Goal: Task Accomplishment & Management: Use online tool/utility

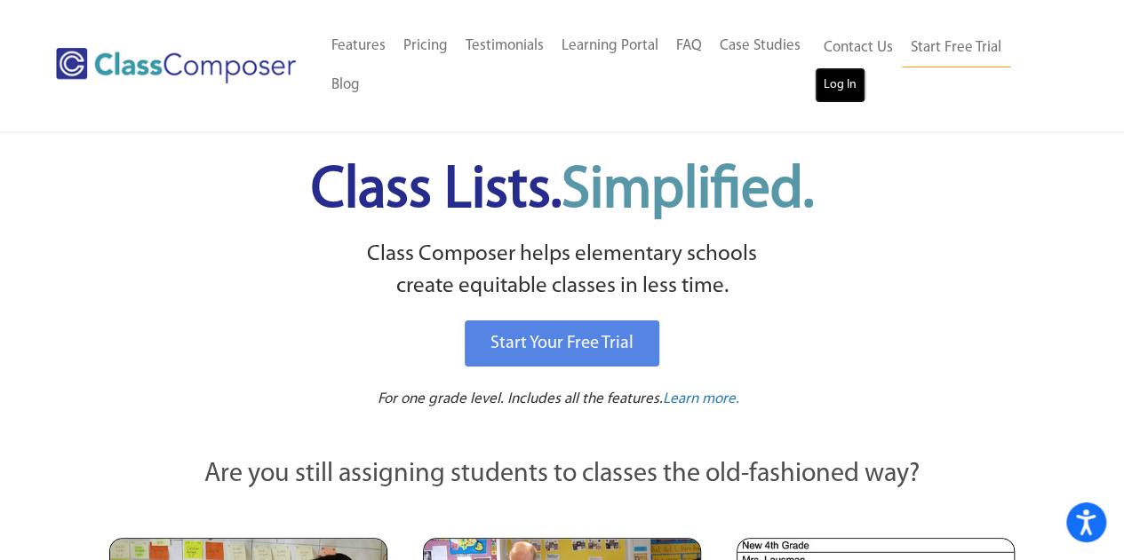
click at [850, 88] on link "Log In" at bounding box center [839, 85] width 51 height 36
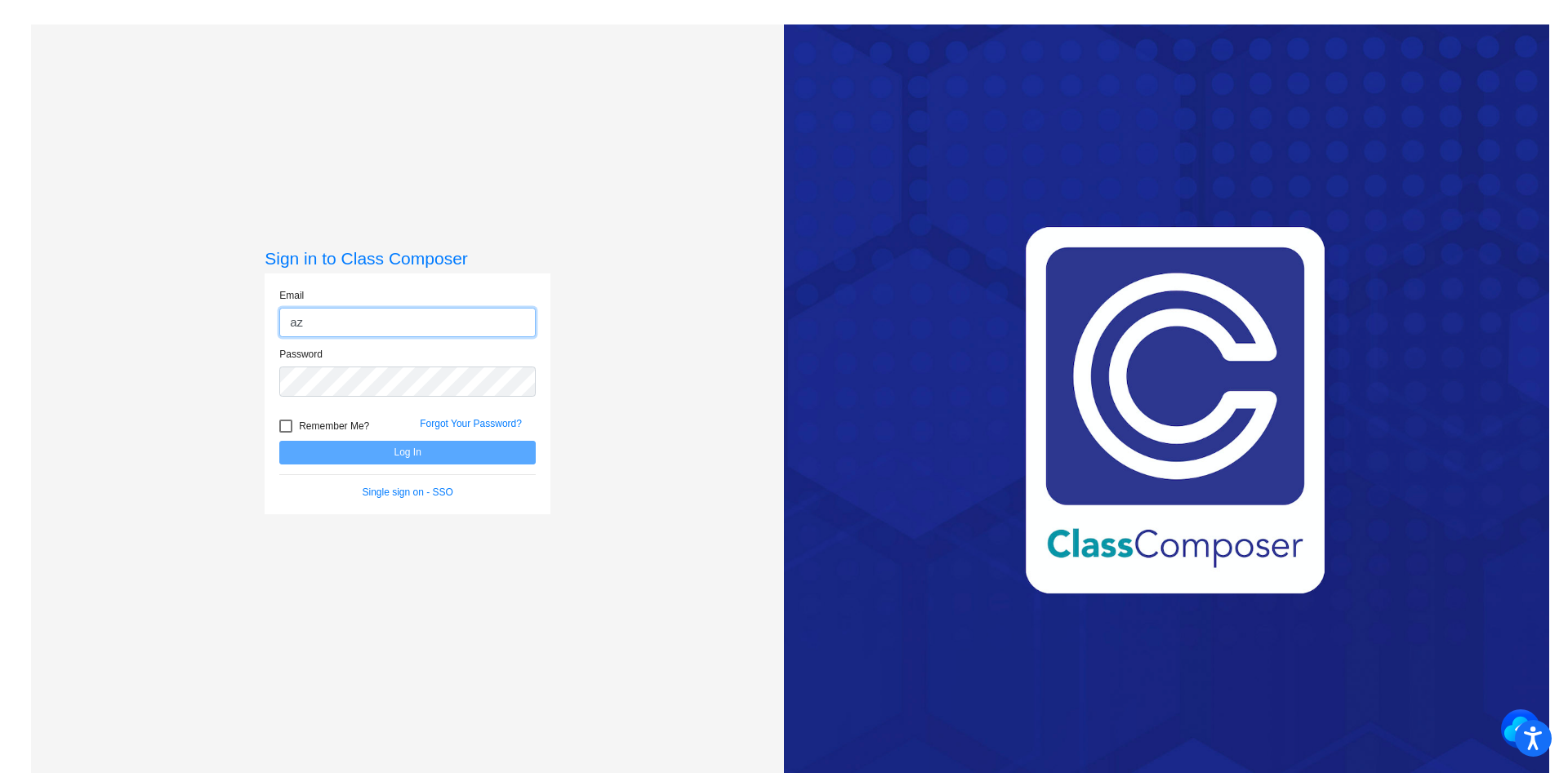
type input "a"
type input "sanzottag@victorschools.org"
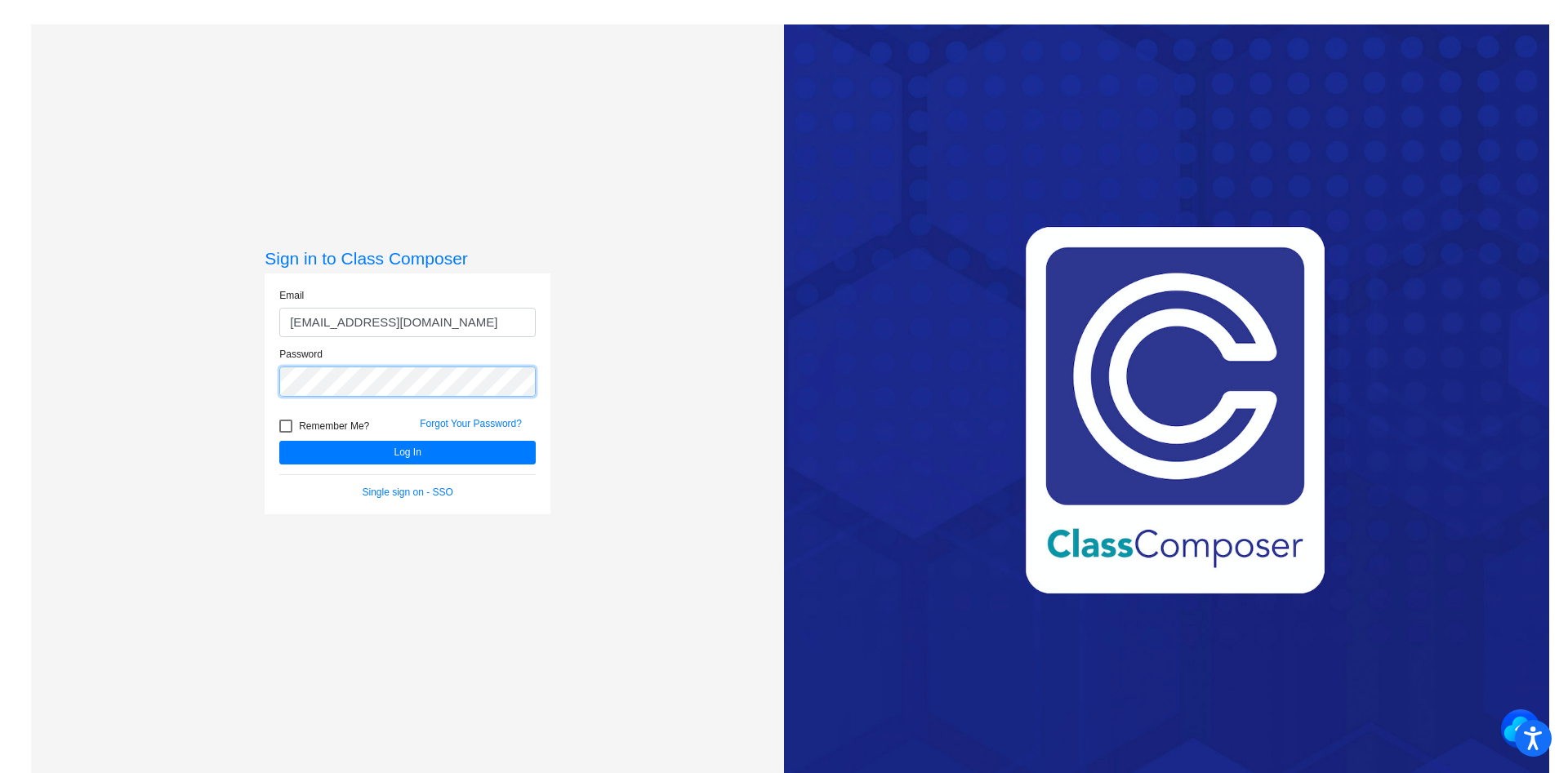
click at [280, 441] on button "Log In" at bounding box center [407, 453] width 257 height 24
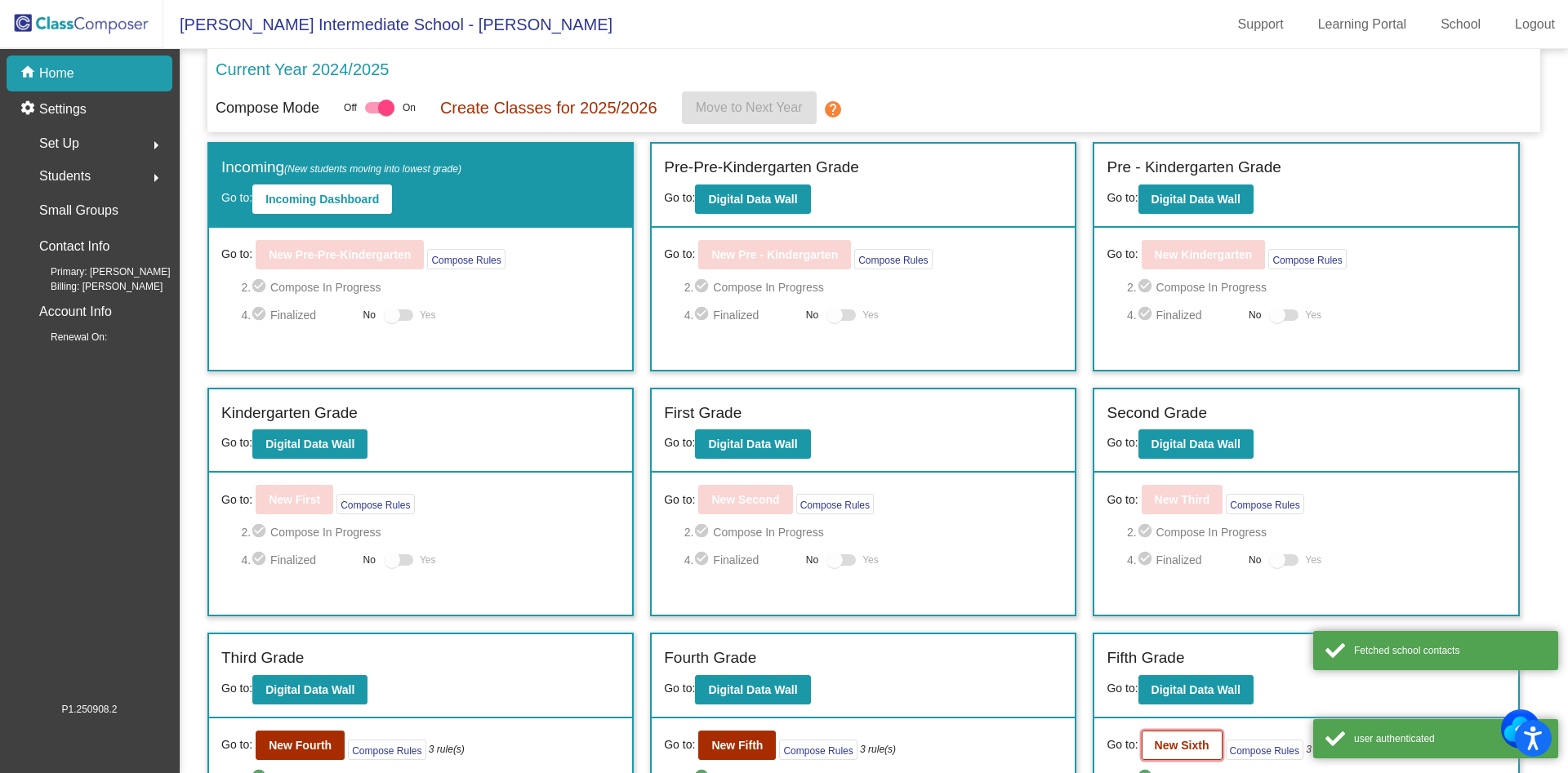
click at [1203, 742] on b "New Sixth" at bounding box center [1183, 745] width 55 height 13
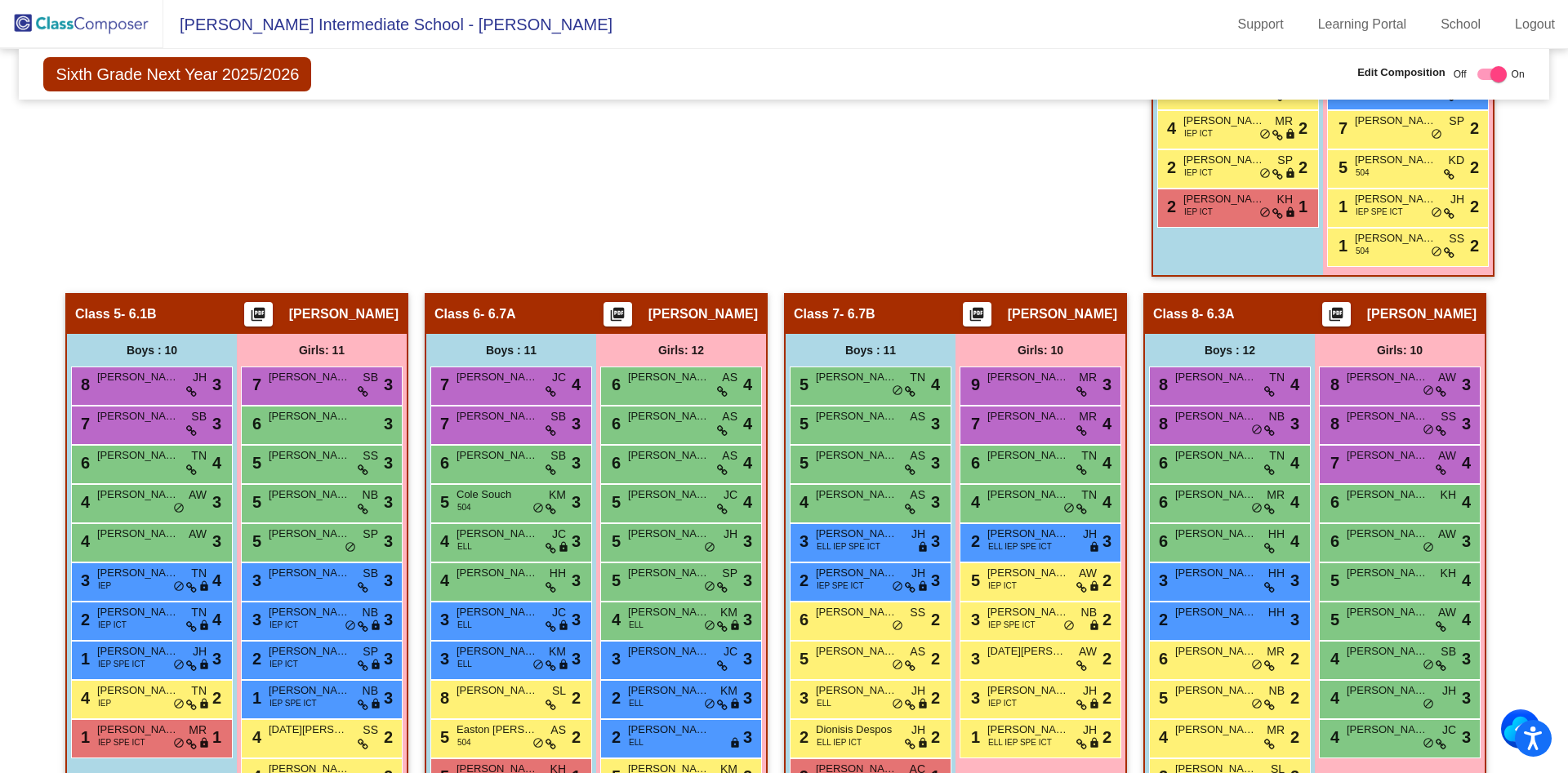
scroll to position [1074, 0]
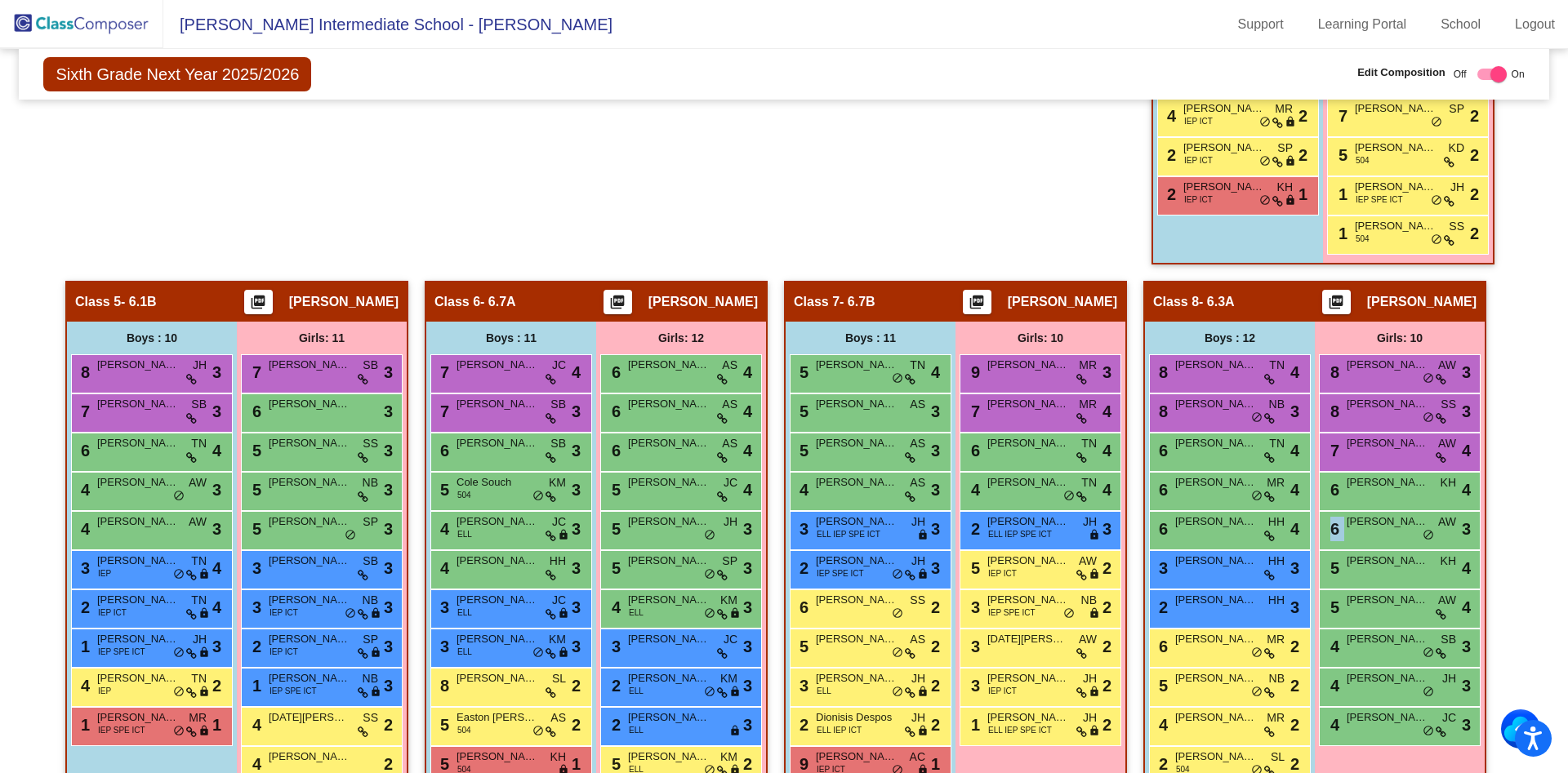
click at [930, 190] on div "Class 3 - 12:1:3 picture_as_pdf Lindy Rohr Add Student First Name Last Name Stu…" at bounding box center [964, 15] width 343 height 530
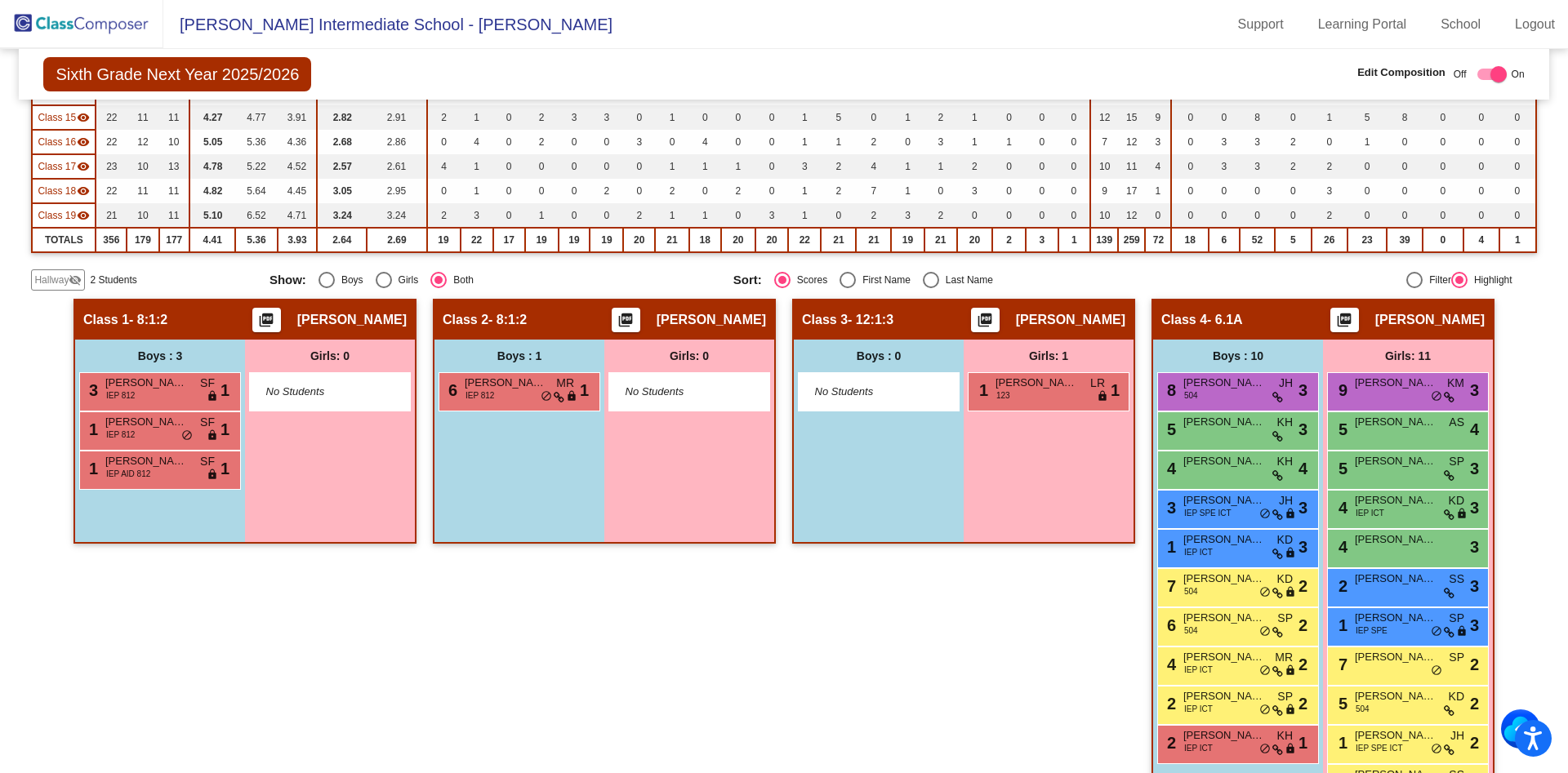
scroll to position [534, 0]
